Goal: Transaction & Acquisition: Book appointment/travel/reservation

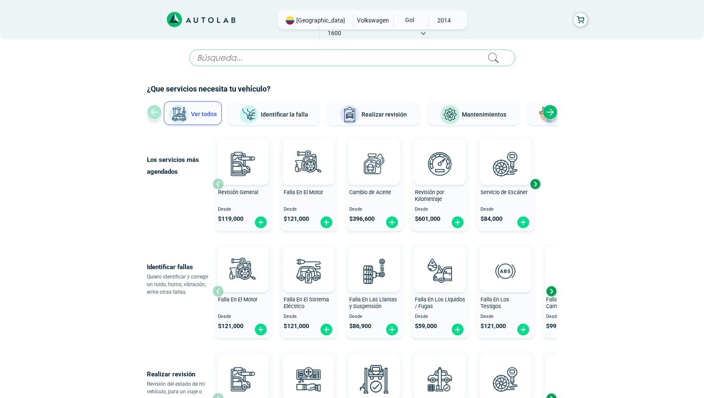
scroll to position [2, 0]
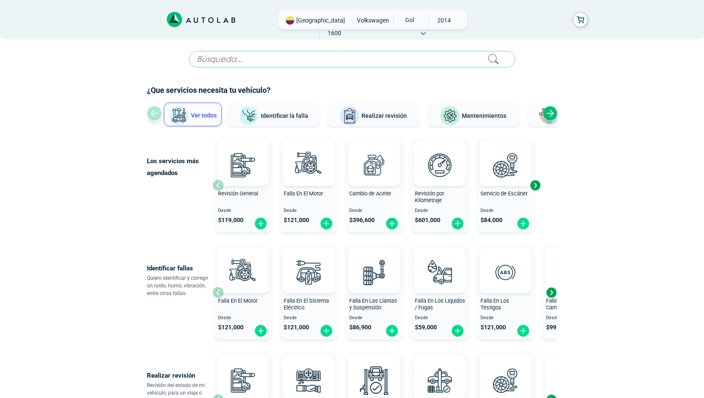
click at [538, 188] on div "Next slide" at bounding box center [535, 185] width 13 height 13
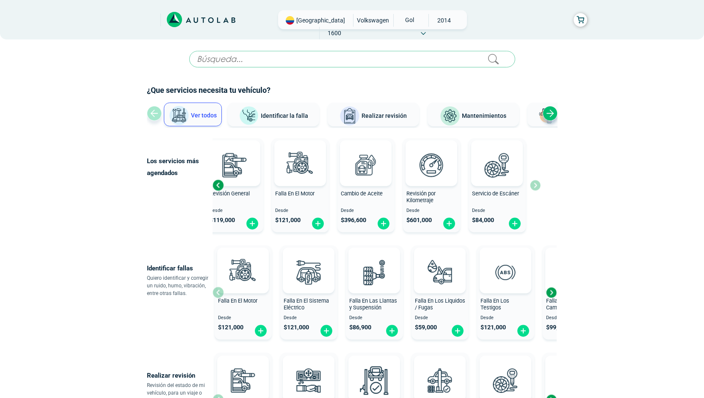
click at [538, 188] on div "Revisión General Desde $ 119,000 Falla En El Motor Desde $ 121,000 Cambio de Ac…" at bounding box center [377, 185] width 328 height 101
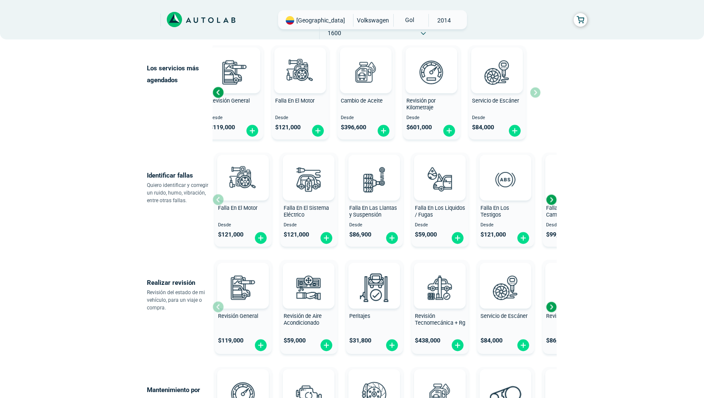
scroll to position [103, 0]
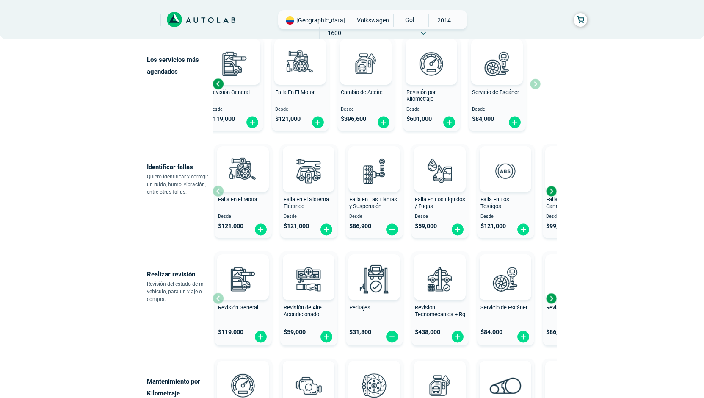
click at [550, 191] on div "Next slide" at bounding box center [551, 191] width 13 height 13
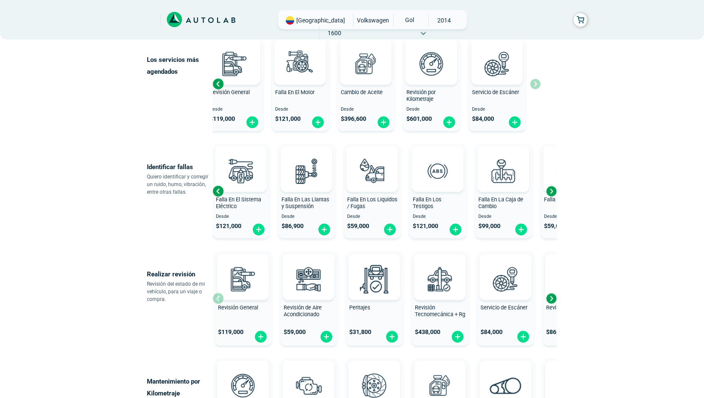
click at [551, 190] on div "Next slide" at bounding box center [551, 191] width 13 height 13
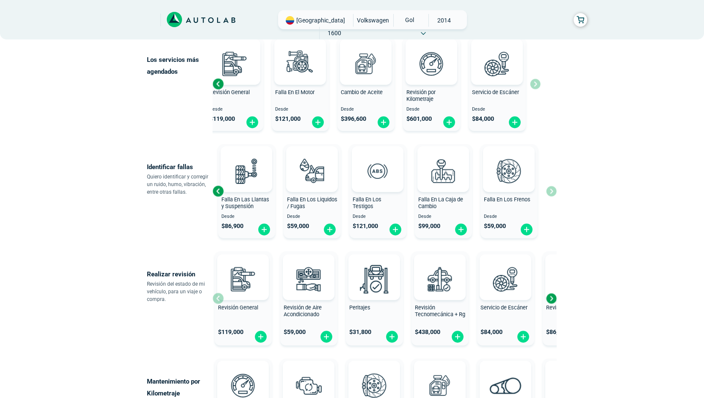
click at [551, 190] on div "Falla En El Motor Desde $ 121,000 Falla En El Sistema Eléctrico Desde $ 121,000…" at bounding box center [385, 191] width 344 height 101
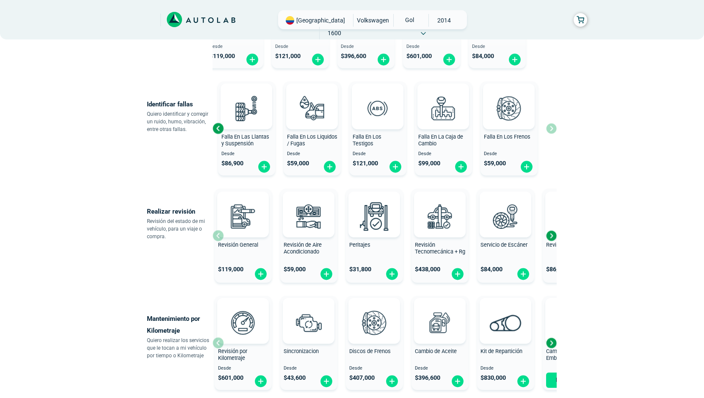
scroll to position [165, 0]
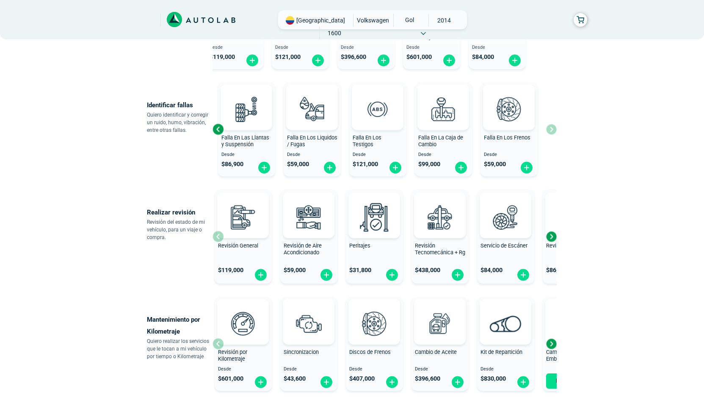
click at [554, 240] on div "Next slide" at bounding box center [551, 236] width 13 height 13
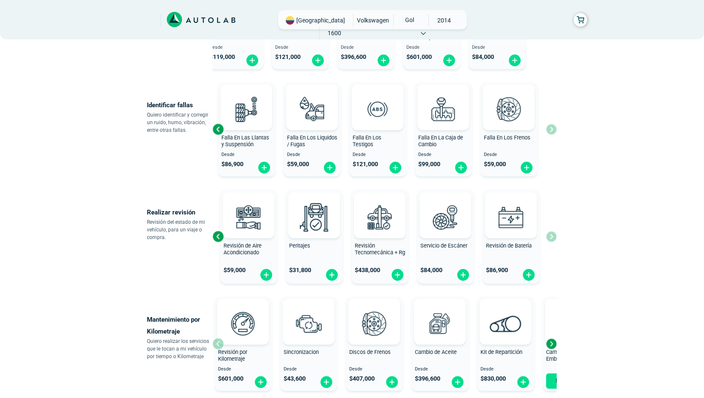
click at [554, 240] on div "Revisión General $ 119,000 Revisión de Aire Acondicionado $ 59,000 Peritajes $ …" at bounding box center [385, 236] width 344 height 101
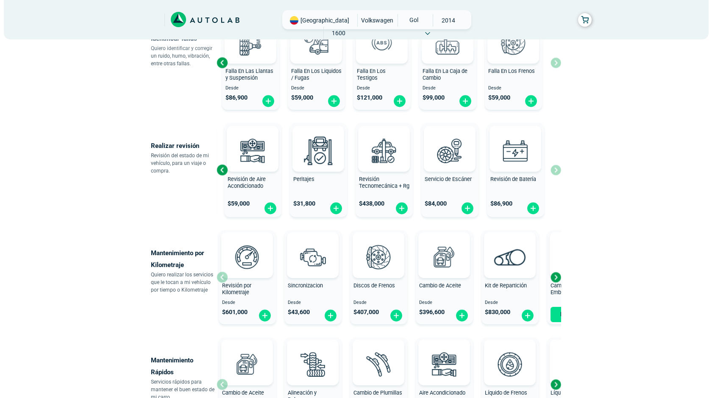
scroll to position [238, 0]
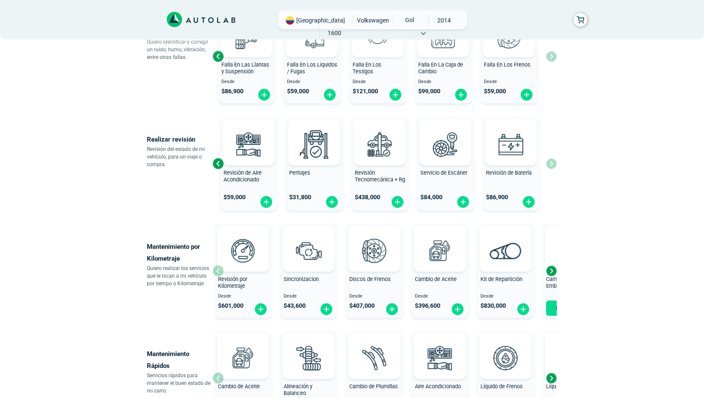
click at [553, 272] on div "Next slide" at bounding box center [551, 270] width 13 height 13
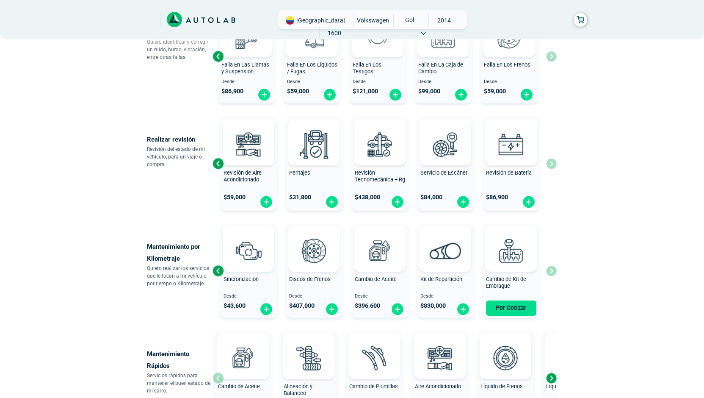
click at [553, 272] on div "Revisión por Kilometraje Desde $ 601,000 Sincronizacion Desde $ 43,600 Discos d…" at bounding box center [385, 270] width 344 height 101
click at [444, 255] on img at bounding box center [446, 250] width 32 height 17
